Goal: Information Seeking & Learning: Learn about a topic

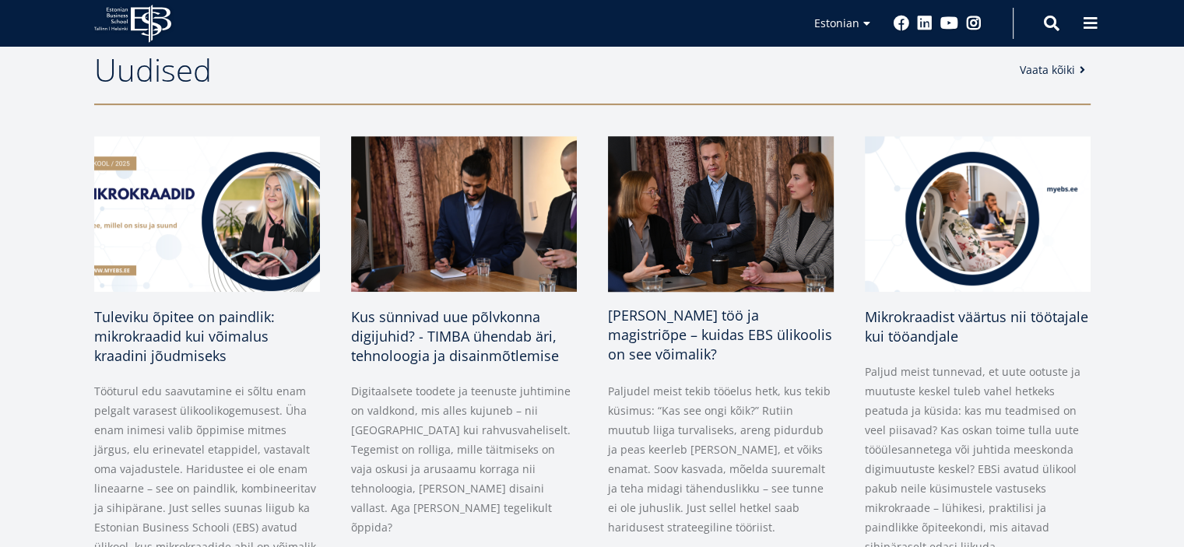
scroll to position [856, 0]
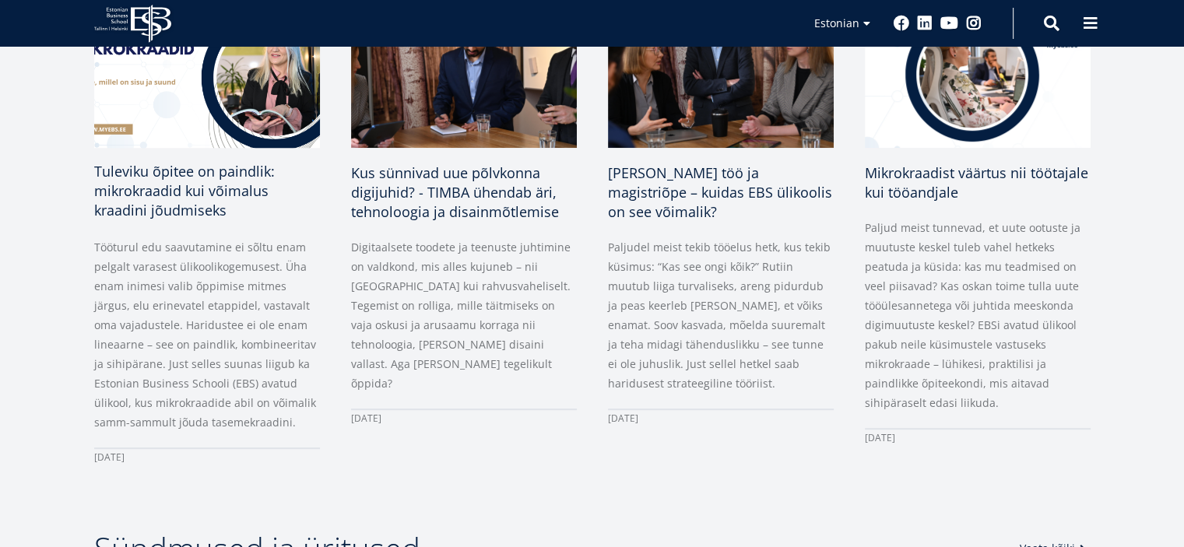
click at [215, 198] on span "Tuleviku õpitee on paindlik: mikrokraadid kui võimalus kraadini jõudmiseks" at bounding box center [184, 191] width 181 height 58
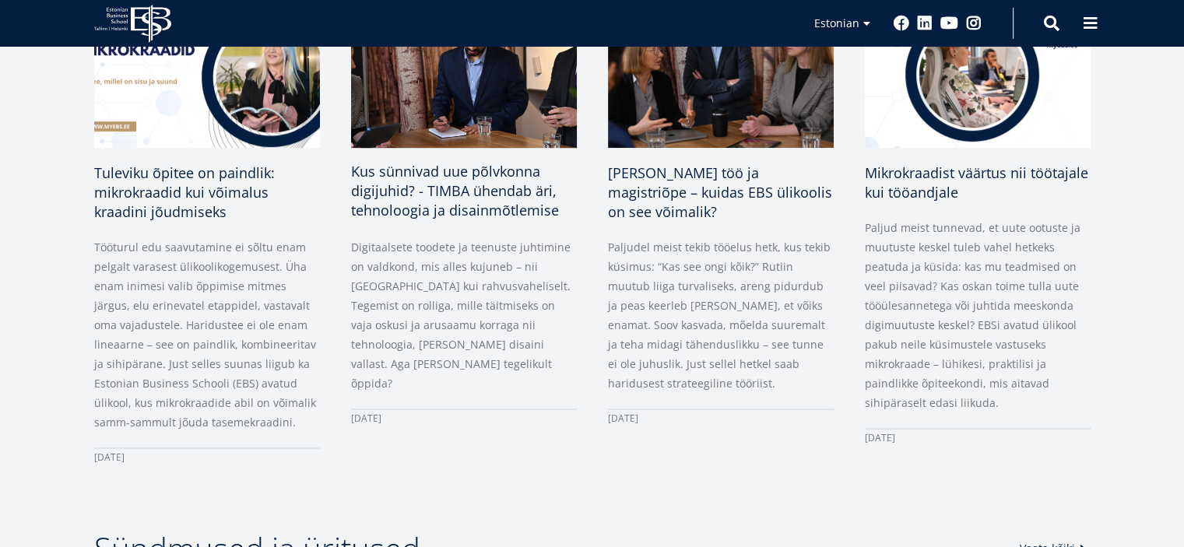
click at [466, 192] on span "Kus sünnivad uue põlvkonna digijuhid? - TIMBA ühendab äri, tehnoloogia ja disai…" at bounding box center [455, 191] width 208 height 58
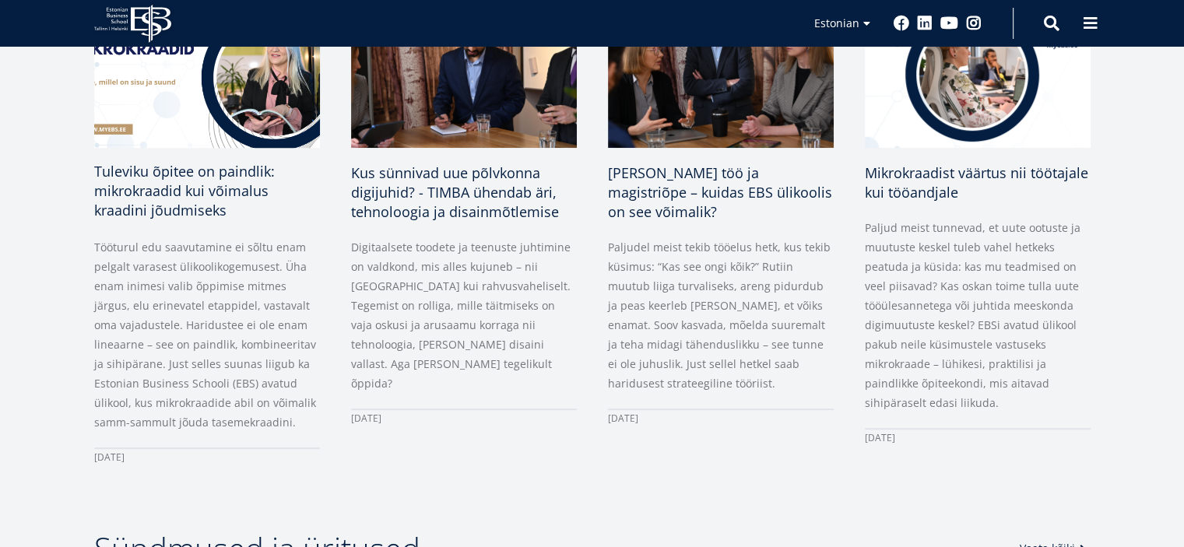
click at [145, 455] on div "01 august 2025" at bounding box center [207, 456] width 226 height 19
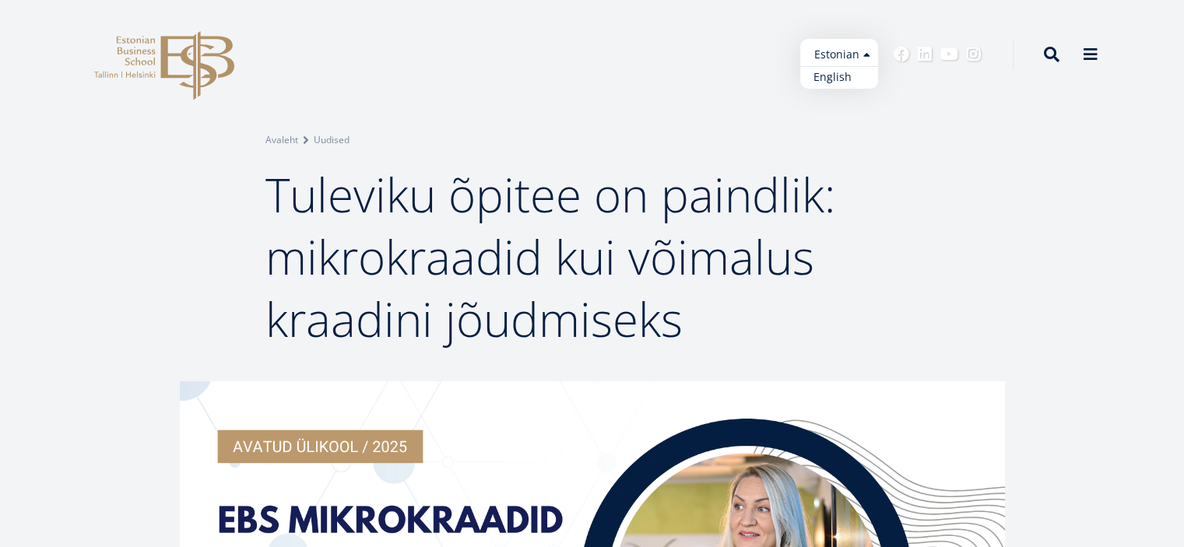
click at [833, 77] on link "English" at bounding box center [839, 77] width 78 height 23
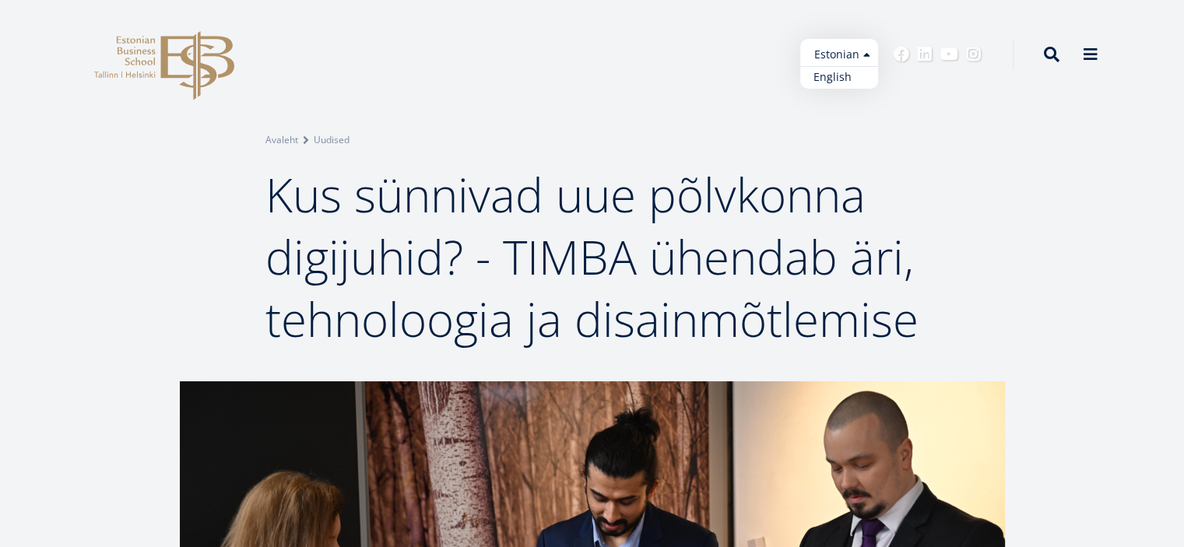
click at [842, 76] on link "English" at bounding box center [839, 77] width 78 height 23
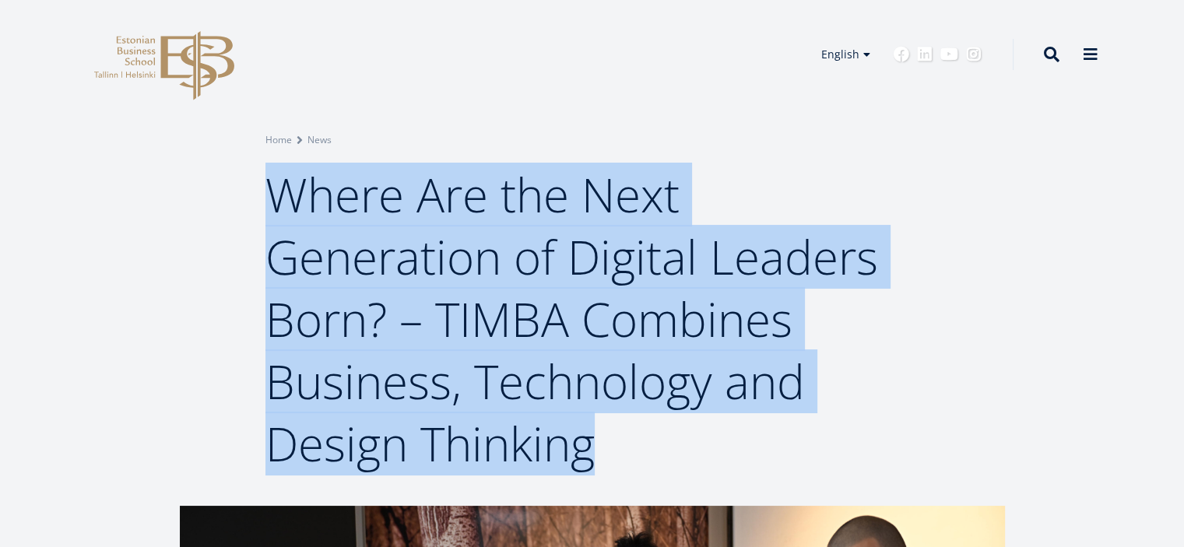
drag, startPoint x: 604, startPoint y: 447, endPoint x: 281, endPoint y: 205, distance: 403.6
click at [281, 205] on h1 "Where Are the Next Generation of Digital Leaders Born? – TIMBA Combines Busines…" at bounding box center [592, 318] width 654 height 311
copy span "Where Are the Next Generation of Digital Leaders Born? – TIMBA Combines Busines…"
click at [848, 180] on h1 "Where Are the Next Generation of Digital Leaders Born? – TIMBA Combines Busines…" at bounding box center [592, 318] width 654 height 311
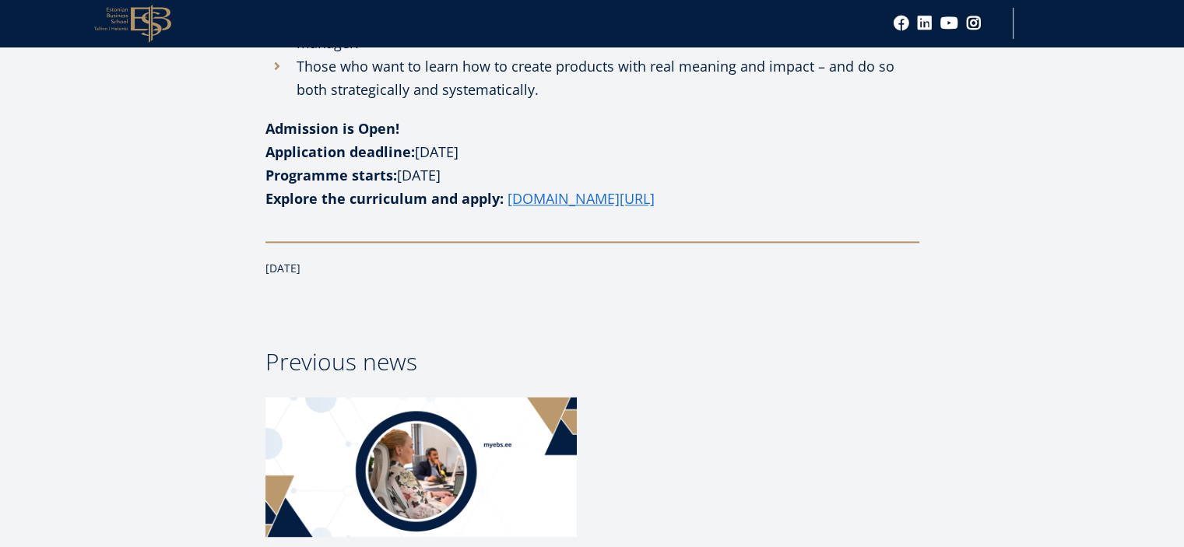
scroll to position [2101, 0]
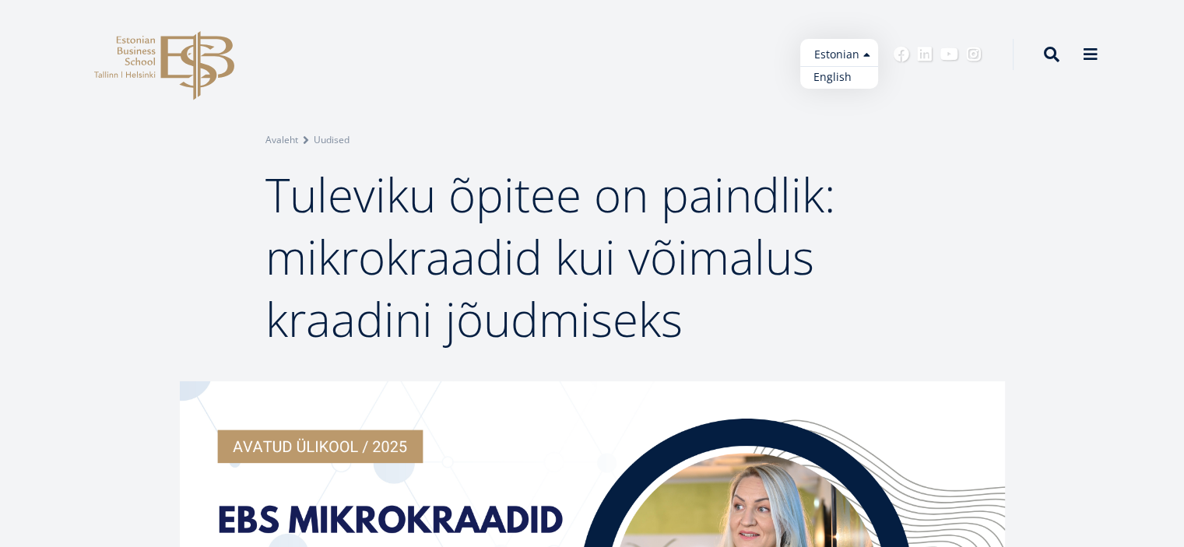
click at [834, 78] on link "English" at bounding box center [839, 77] width 78 height 23
click at [837, 52] on ul "Estonian English" at bounding box center [839, 64] width 78 height 50
click at [829, 55] on ul "Estonian English" at bounding box center [839, 64] width 78 height 50
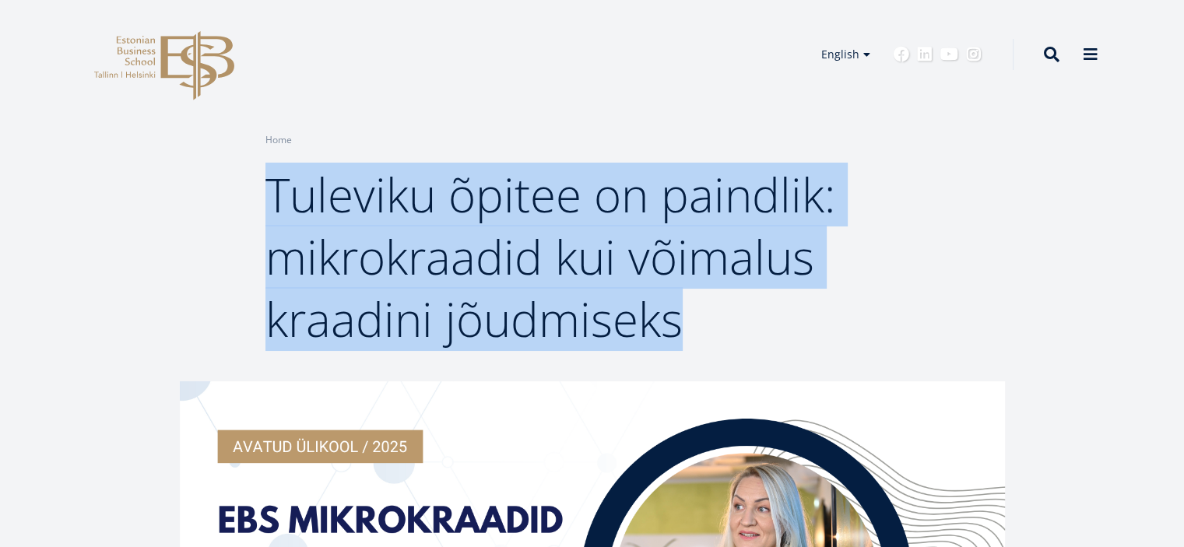
drag, startPoint x: 698, startPoint y: 327, endPoint x: 273, endPoint y: 195, distance: 444.8
click at [273, 195] on h1 "Tuleviku õpitee on paindlik: mikrokraadid kui võimalus kraadini jõudmiseks" at bounding box center [592, 256] width 654 height 187
copy span "Tuleviku õpitee on paindlik: mikrokraadid kui võimalus kraadini jõudmiseks"
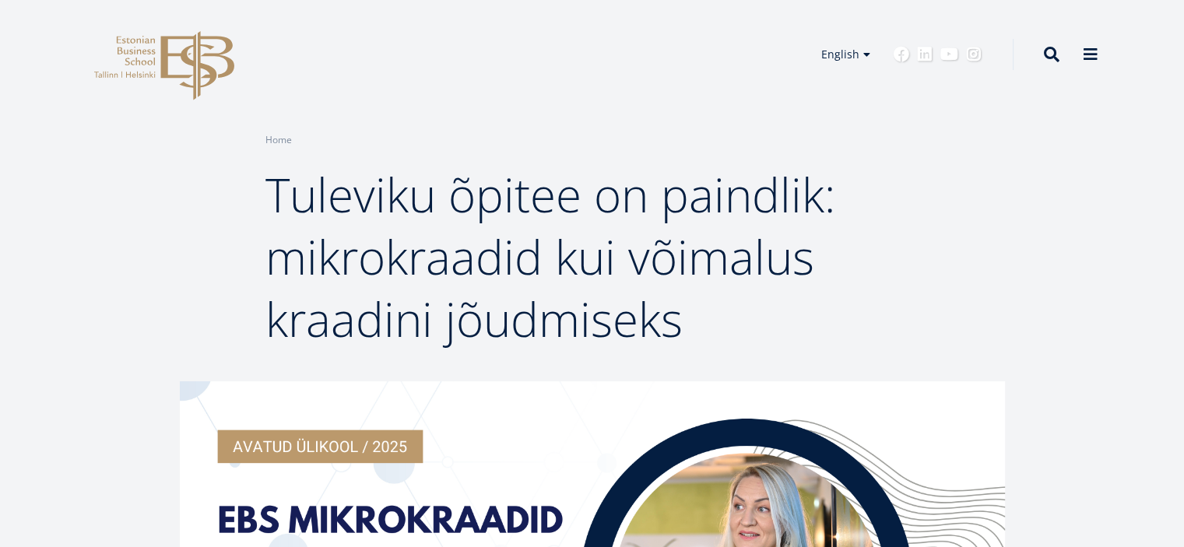
click at [535, 90] on header "EBS Logo Created with Sketch. Kasutaja konto menüü Log in Estonian Estonian Eng…" at bounding box center [592, 54] width 1184 height 109
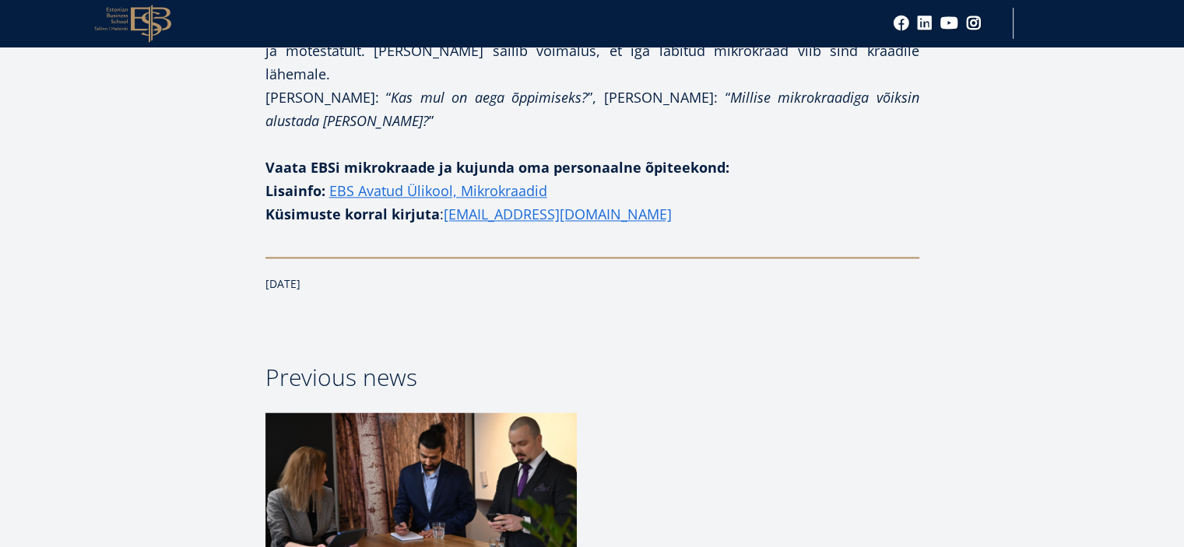
scroll to position [2023, 0]
